Goal: Task Accomplishment & Management: Use online tool/utility

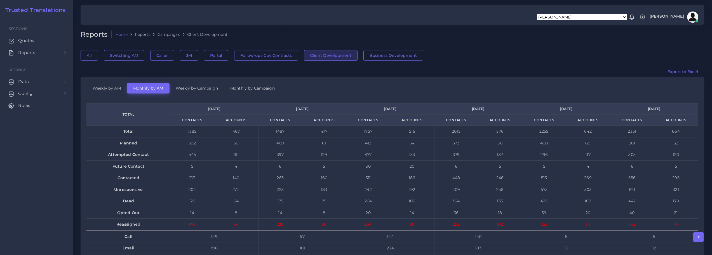
drag, startPoint x: 0, startPoint y: 0, endPoint x: 23, endPoint y: 41, distance: 46.4
click at [23, 41] on span "Quotes" at bounding box center [26, 40] width 16 height 6
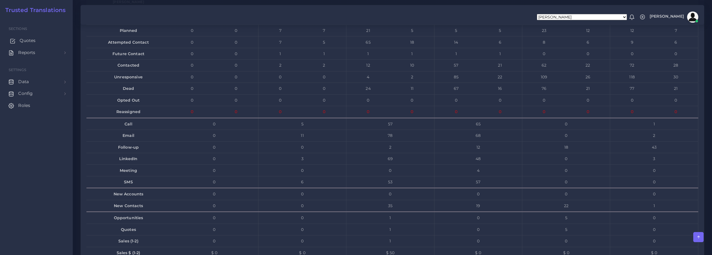
scroll to position [3691, 0]
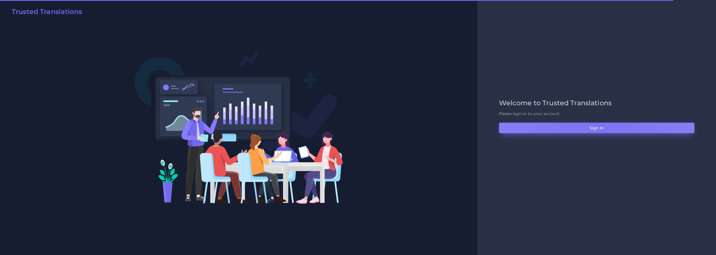
click at [596, 125] on button "Sign in" at bounding box center [596, 127] width 195 height 11
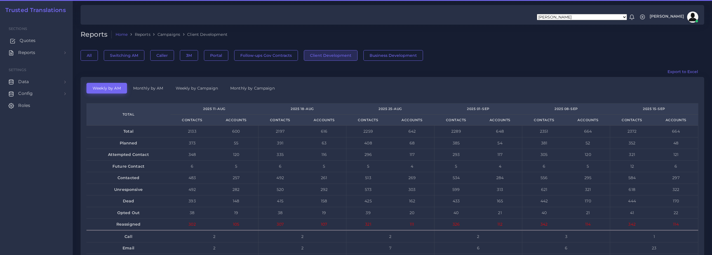
click at [27, 40] on span "Quotes" at bounding box center [28, 40] width 16 height 6
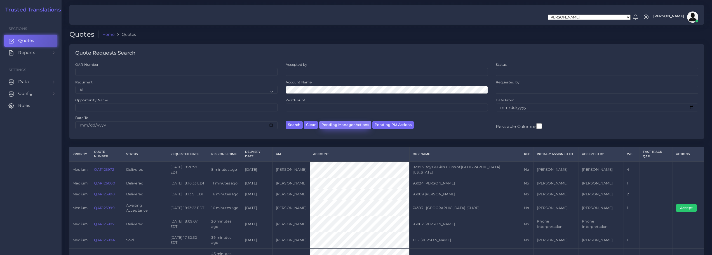
click at [342, 124] on button "Pending Manager Actions" at bounding box center [345, 125] width 52 height 8
select select "awaiting_manager_initial_review"
